Goal: Information Seeking & Learning: Learn about a topic

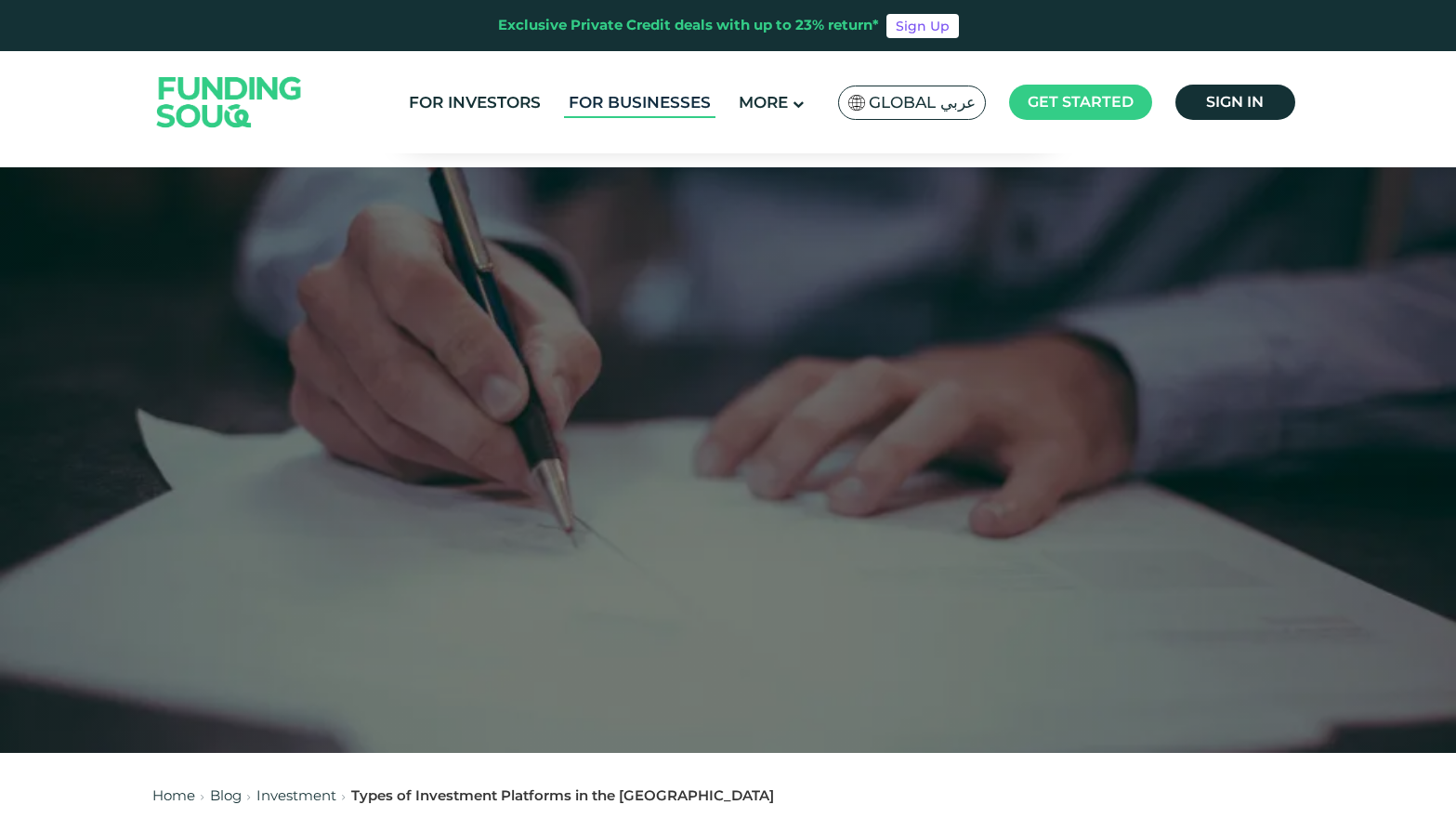
click at [658, 98] on link "For Businesses" at bounding box center [640, 102] width 152 height 31
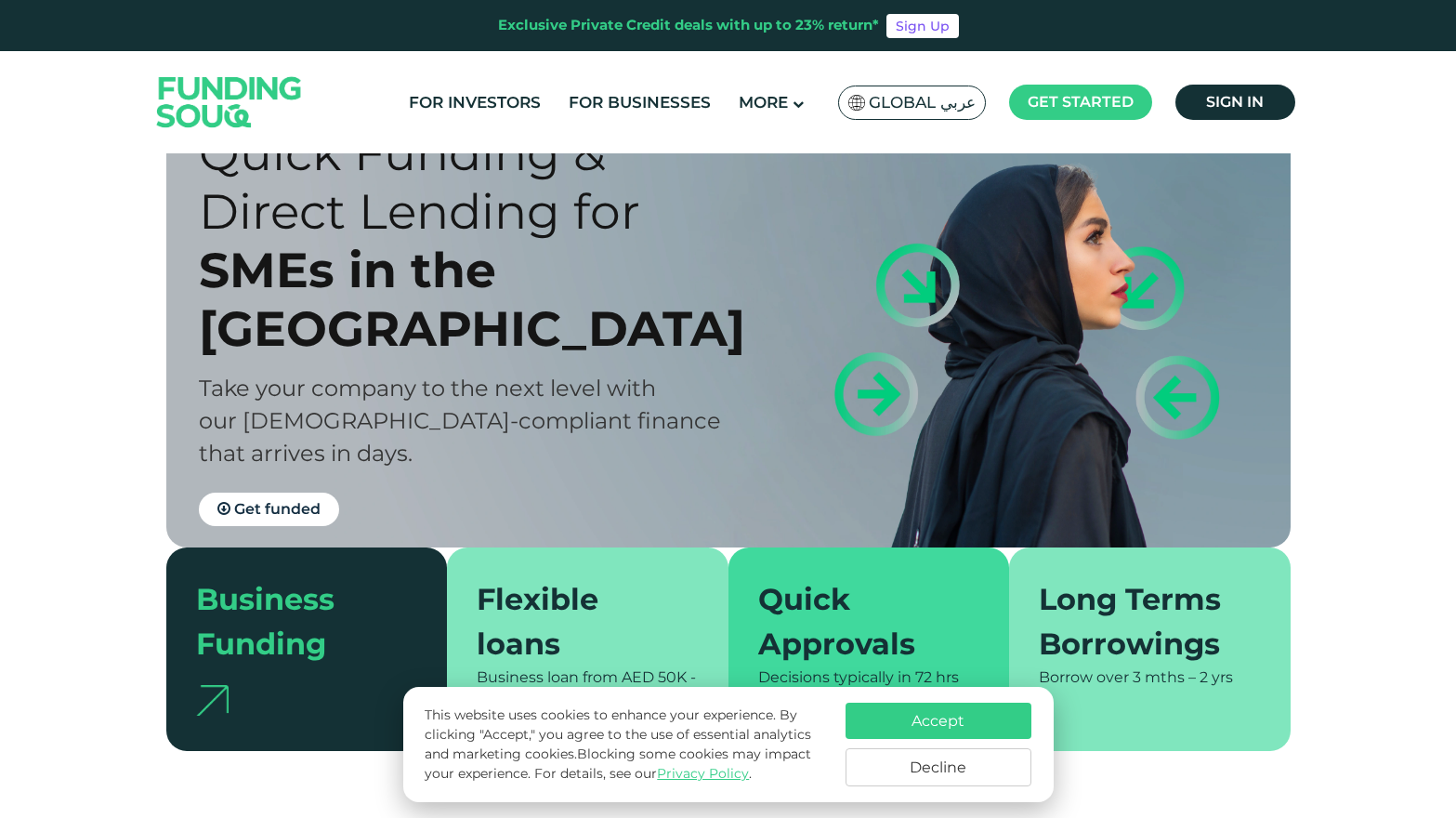
scroll to position [76, 0]
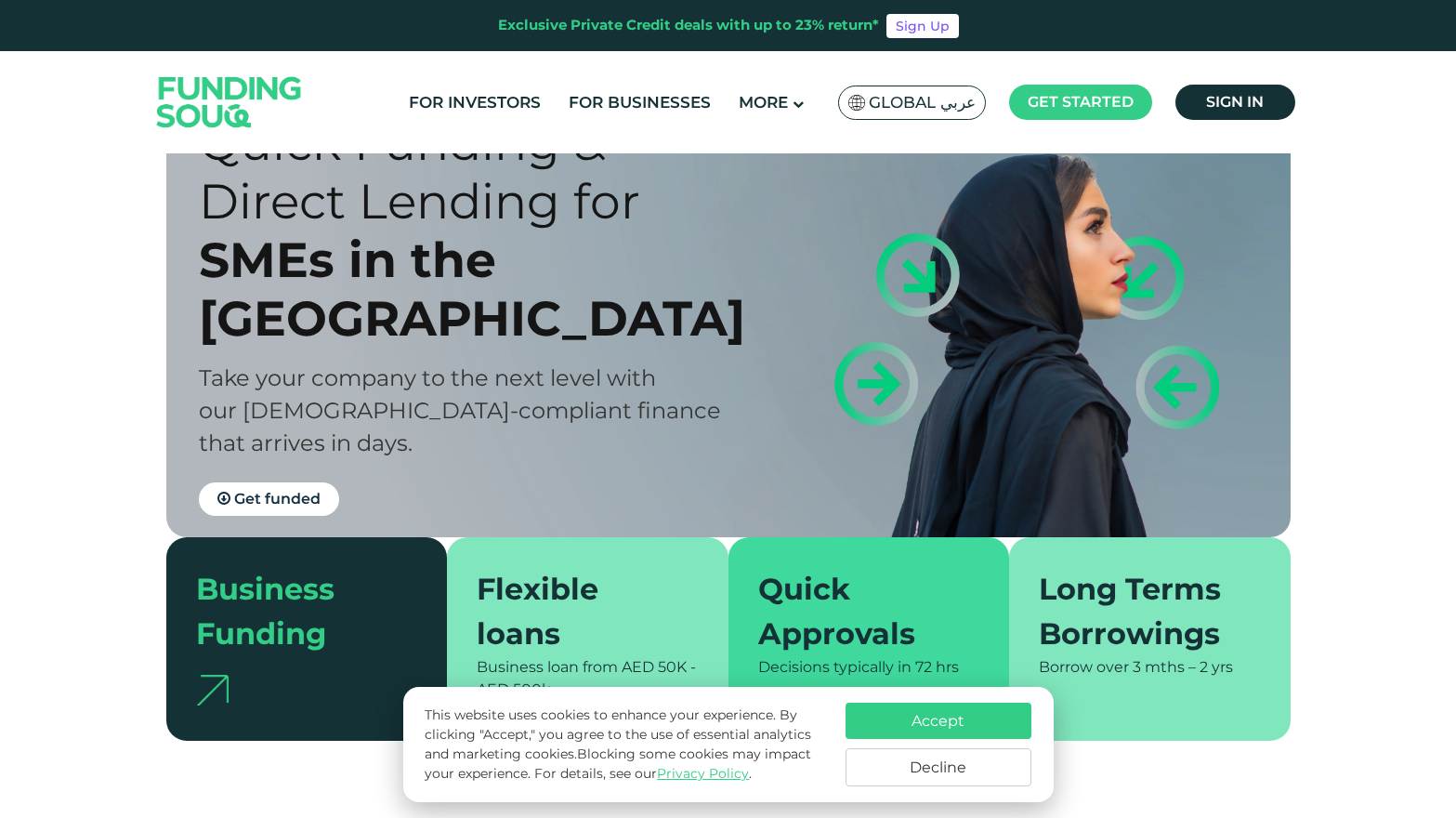
click at [943, 720] on button "Accept" at bounding box center [939, 721] width 186 height 37
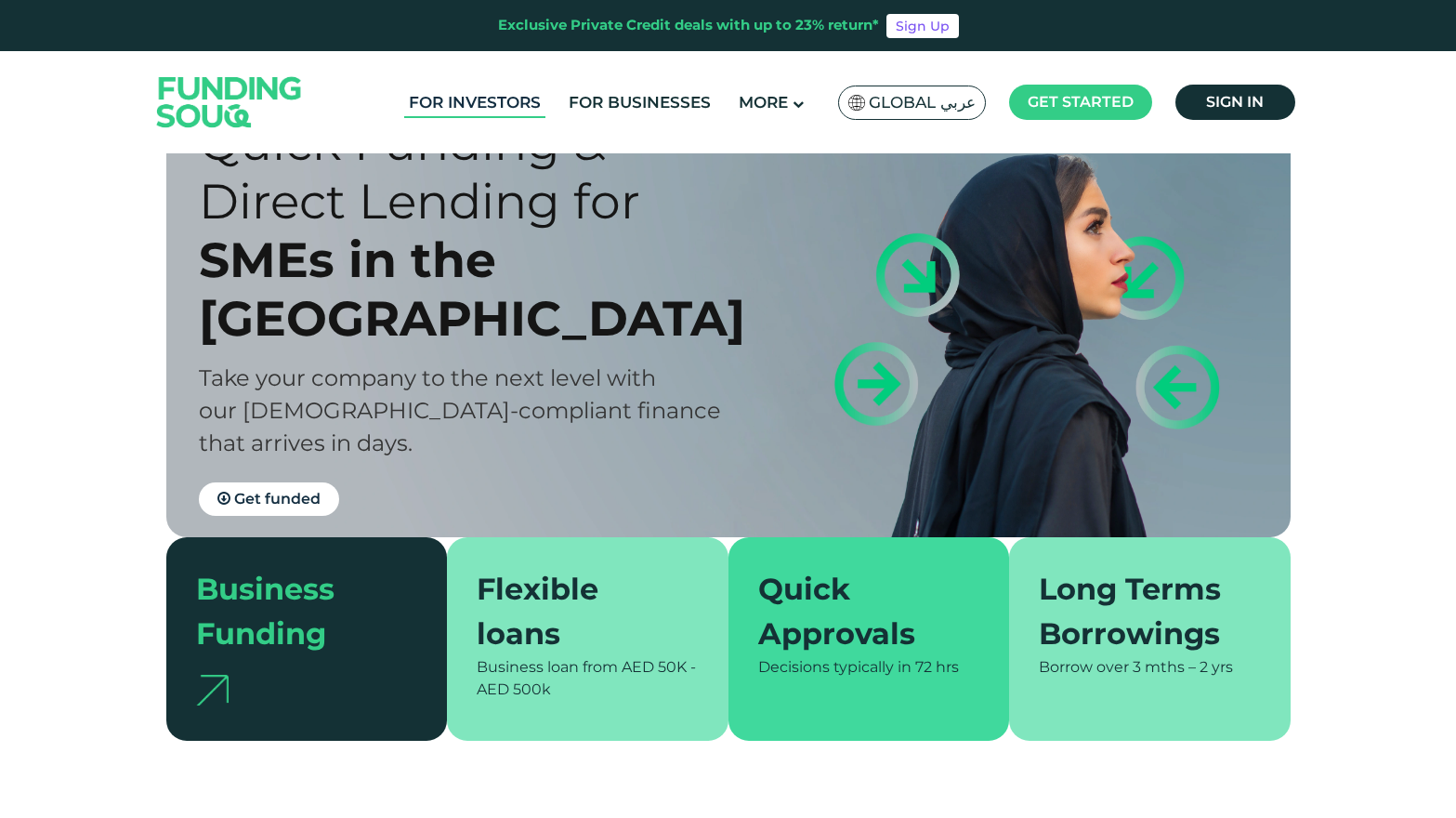
click at [462, 101] on link "For Investors" at bounding box center [474, 102] width 141 height 31
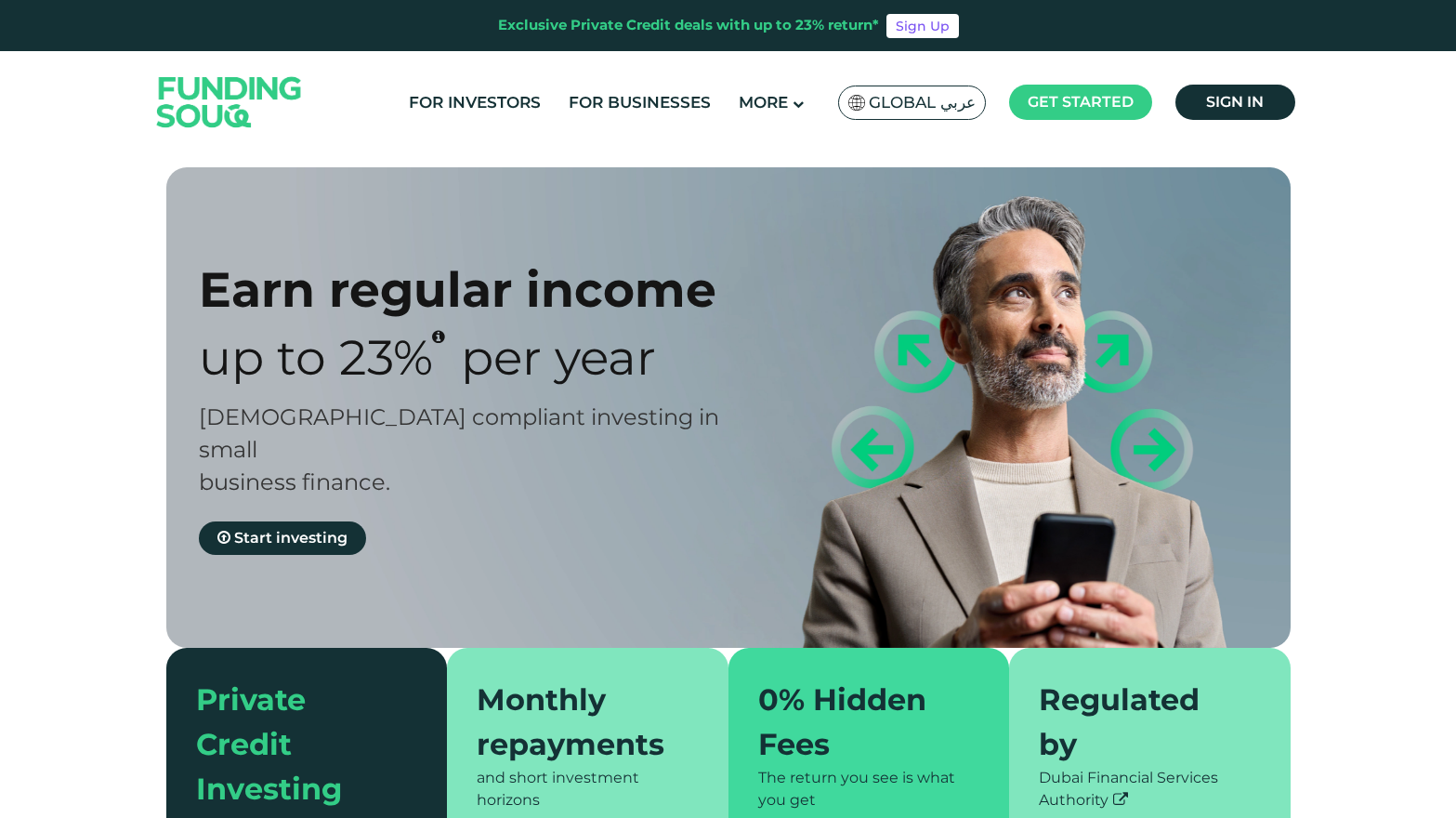
type tc-range-slider "4"
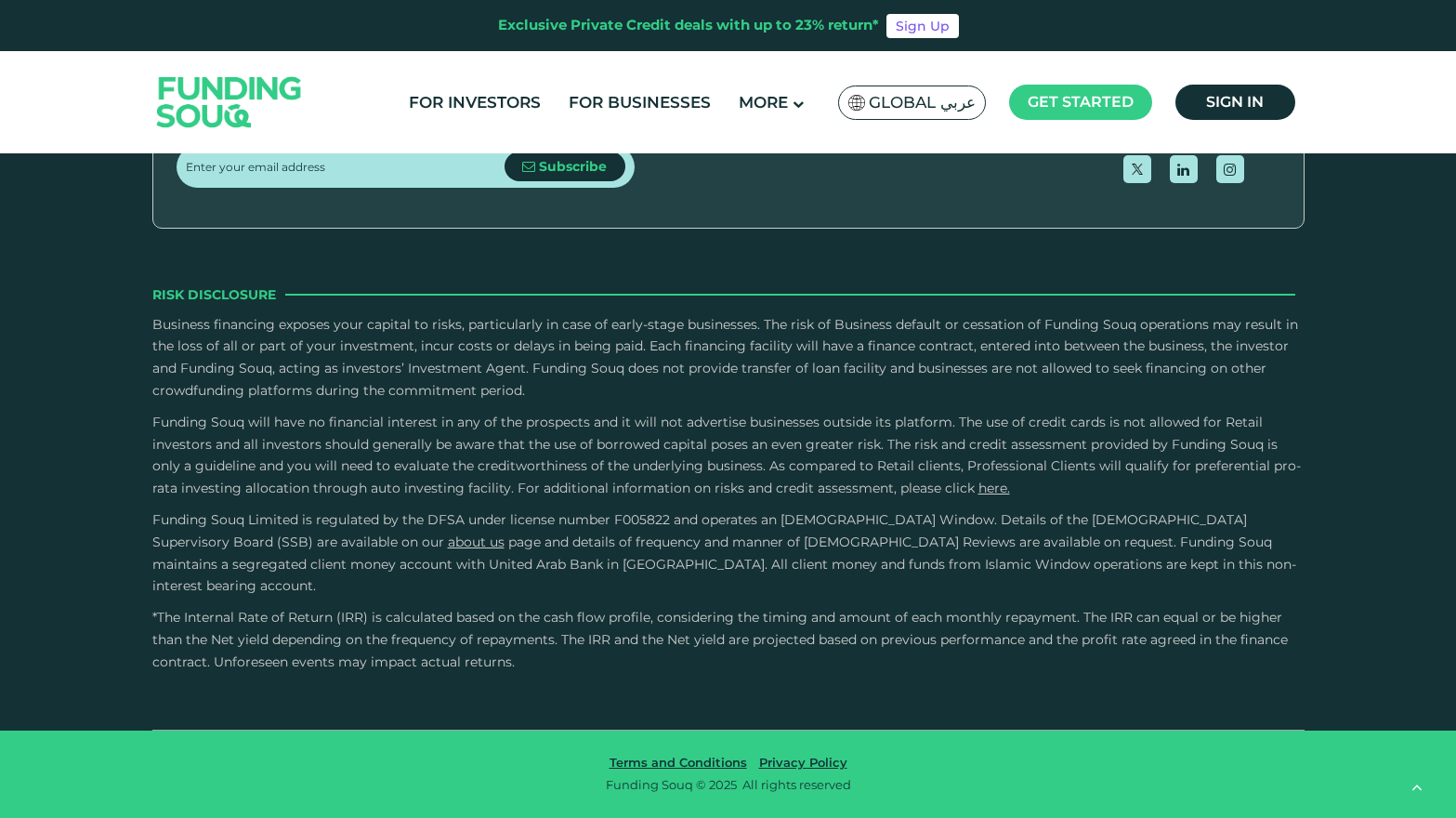
scroll to position [5814, 0]
